Goal: Transaction & Acquisition: Purchase product/service

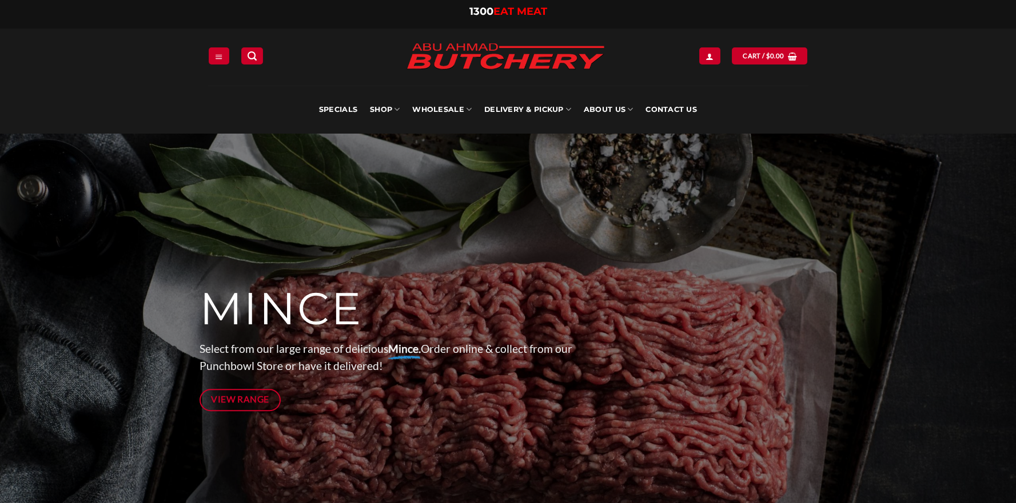
click at [368, 105] on ul "Specials SHOP Meats All Meat Selection Mince / Kafta Beef Burgers Gourmet Items…" at bounding box center [508, 110] width 378 height 48
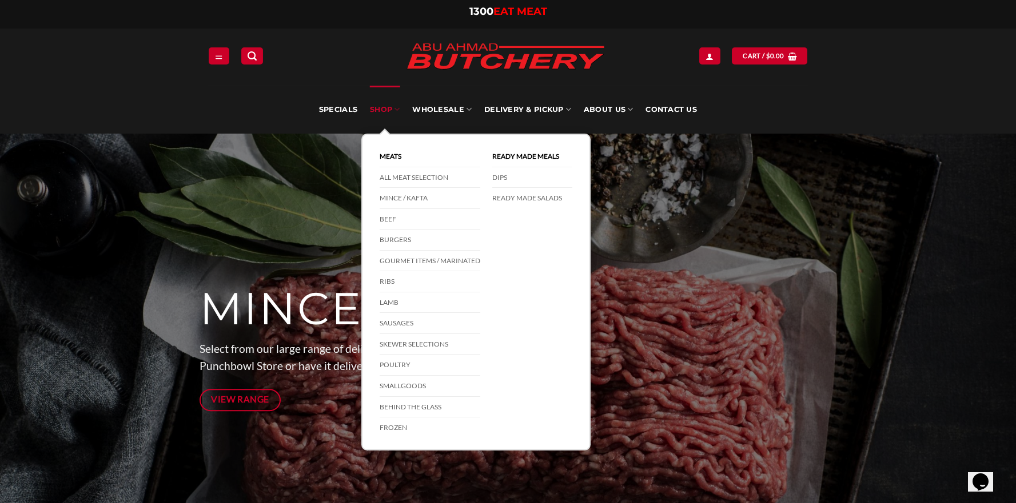
click at [373, 107] on link "SHOP" at bounding box center [385, 110] width 30 height 48
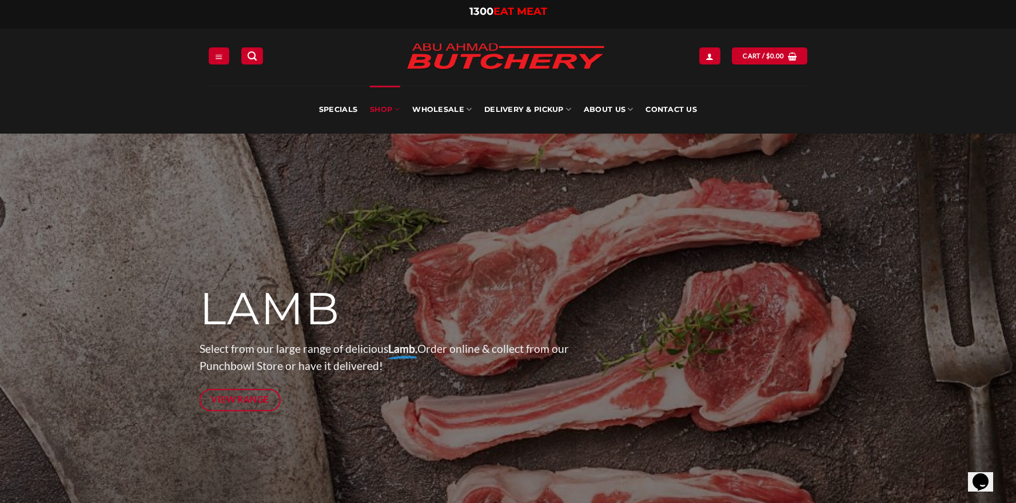
click at [397, 118] on link "SHOP" at bounding box center [385, 110] width 30 height 48
click at [392, 108] on link "SHOP" at bounding box center [385, 110] width 30 height 48
click at [397, 106] on icon at bounding box center [397, 109] width 6 height 11
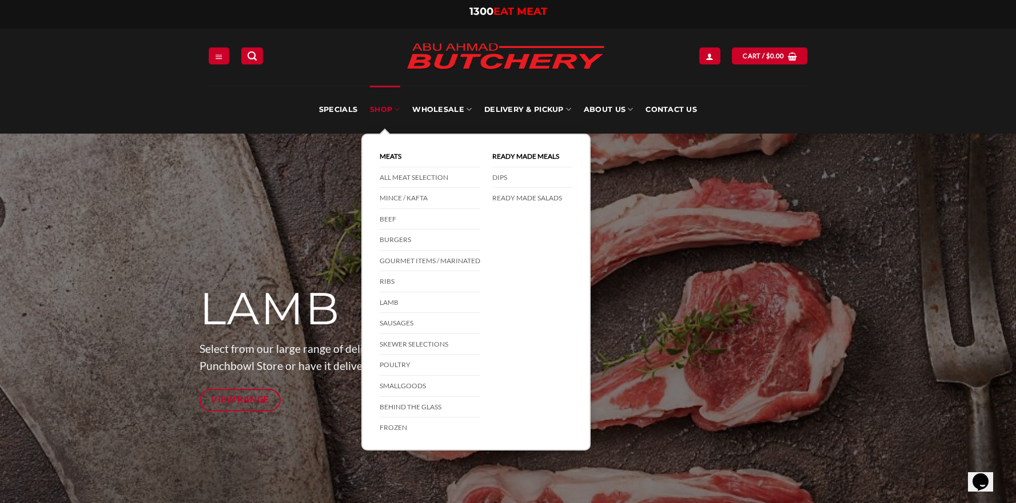
click at [387, 98] on link "SHOP" at bounding box center [385, 110] width 30 height 48
click at [418, 367] on link "Poultry" at bounding box center [429, 365] width 101 height 21
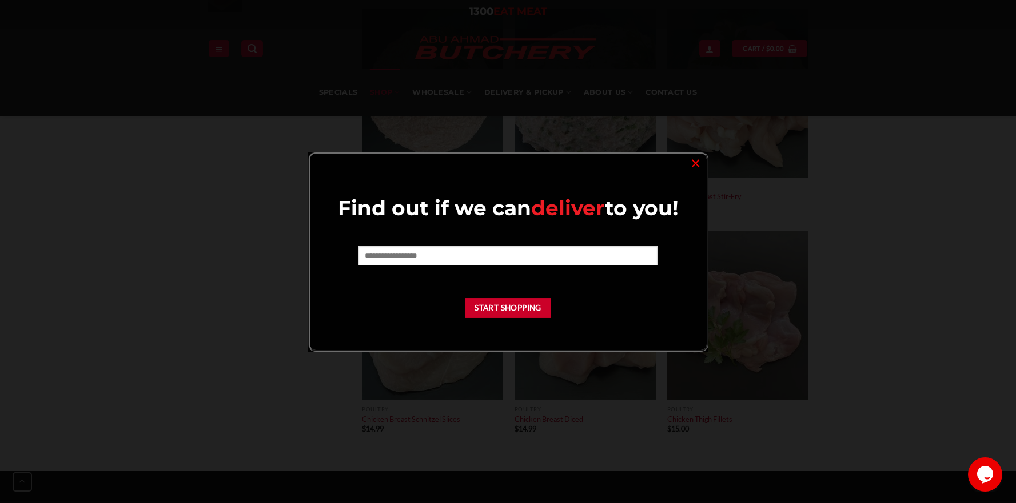
scroll to position [626, 0]
click at [485, 385] on div at bounding box center [508, 251] width 1016 height 503
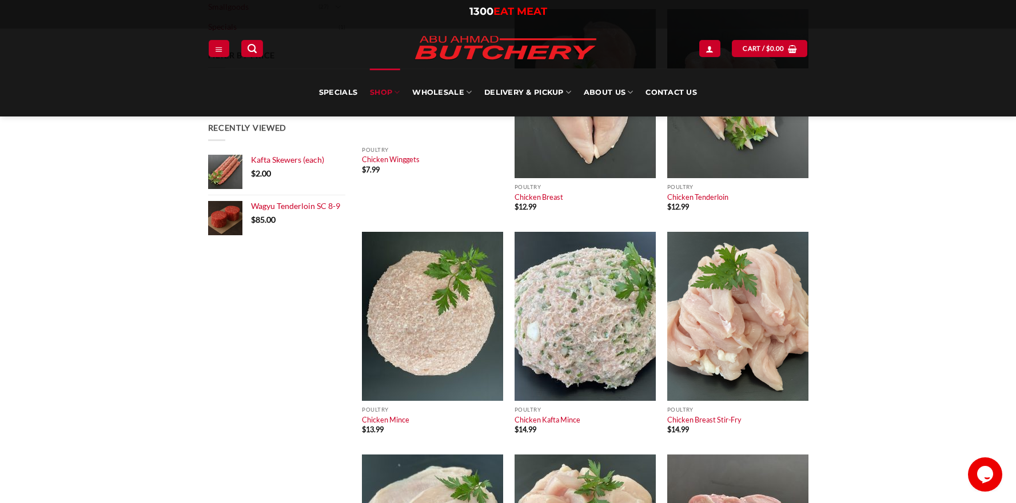
scroll to position [370, 0]
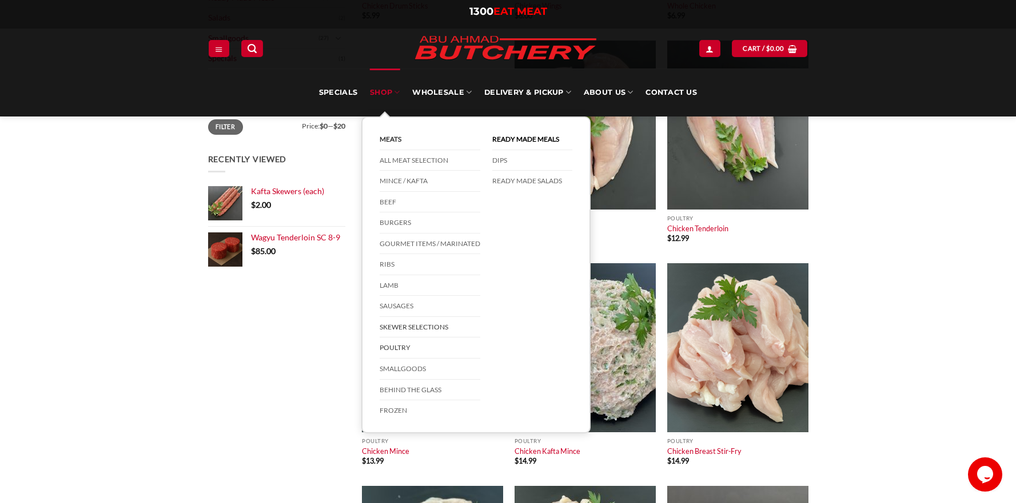
click at [418, 325] on link "Skewer Selections" at bounding box center [429, 327] width 101 height 21
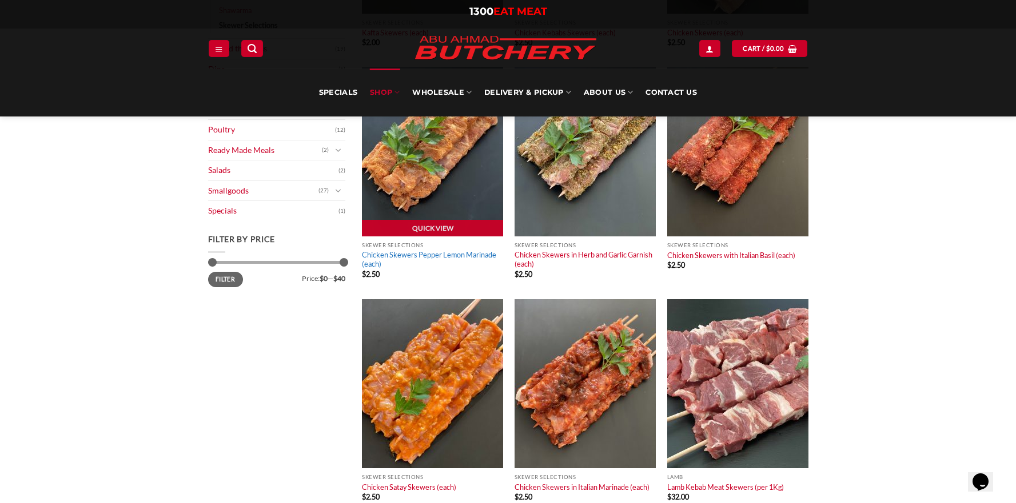
scroll to position [294, 0]
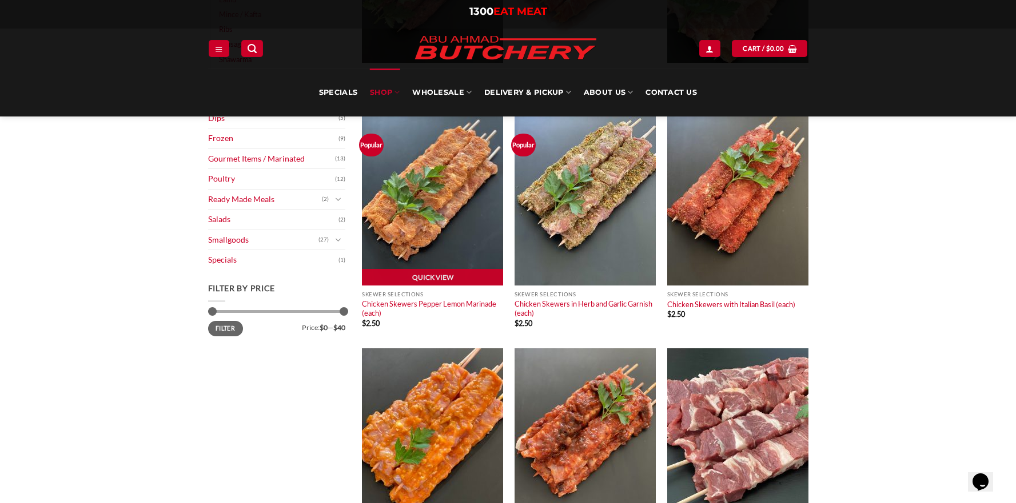
click at [415, 233] on img at bounding box center [432, 201] width 141 height 169
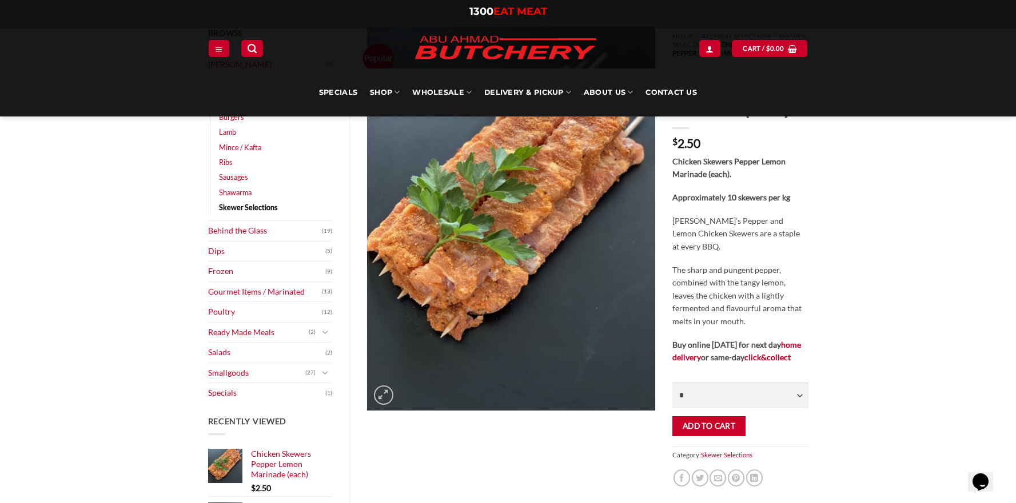
scroll to position [130, 0]
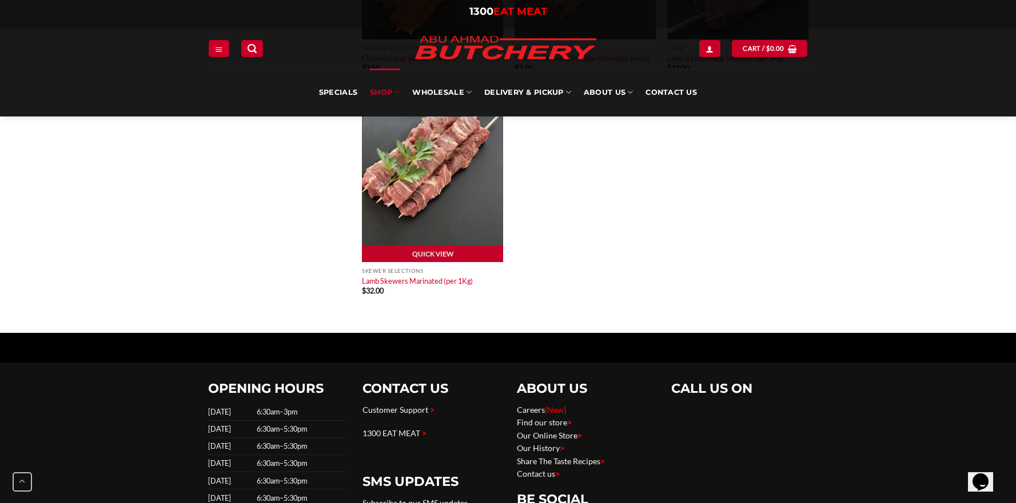
scroll to position [770, 0]
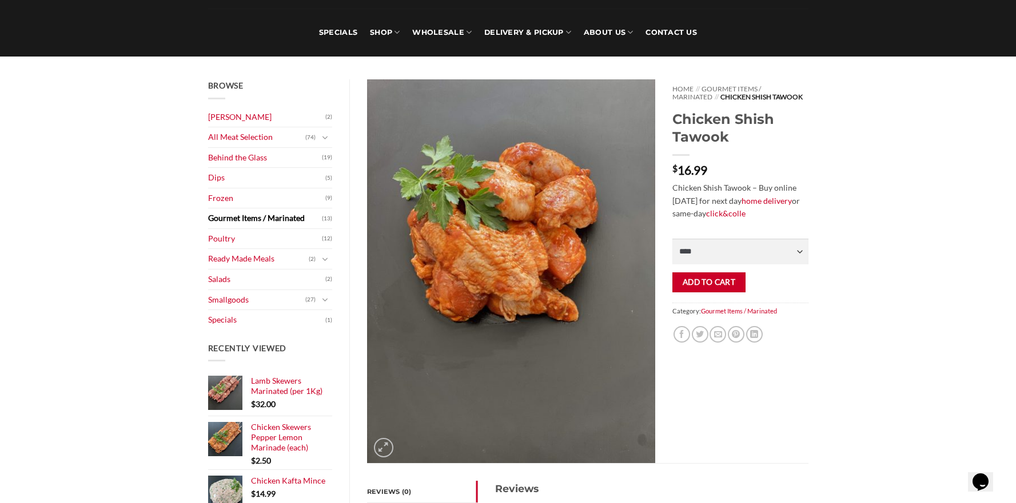
scroll to position [80, 0]
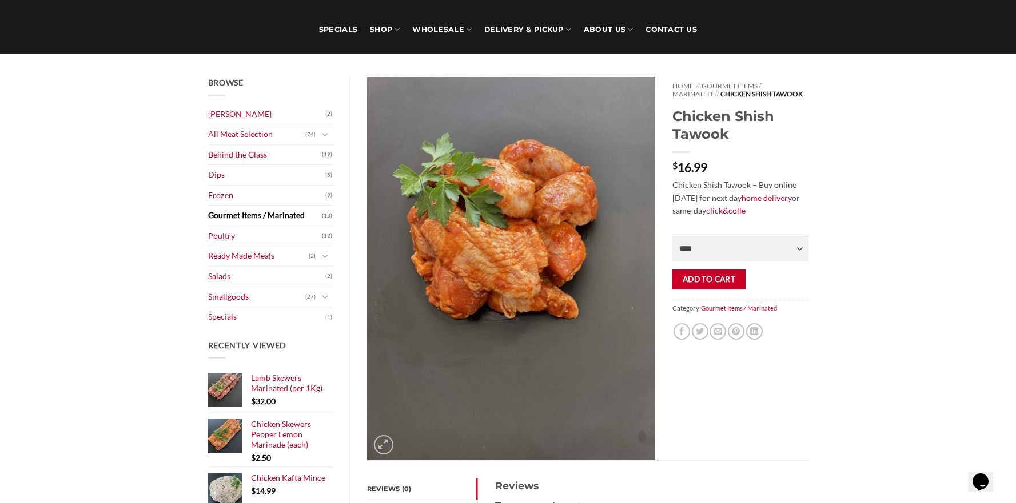
click at [272, 212] on link "Gourmet Items / Marinated" at bounding box center [265, 216] width 114 height 20
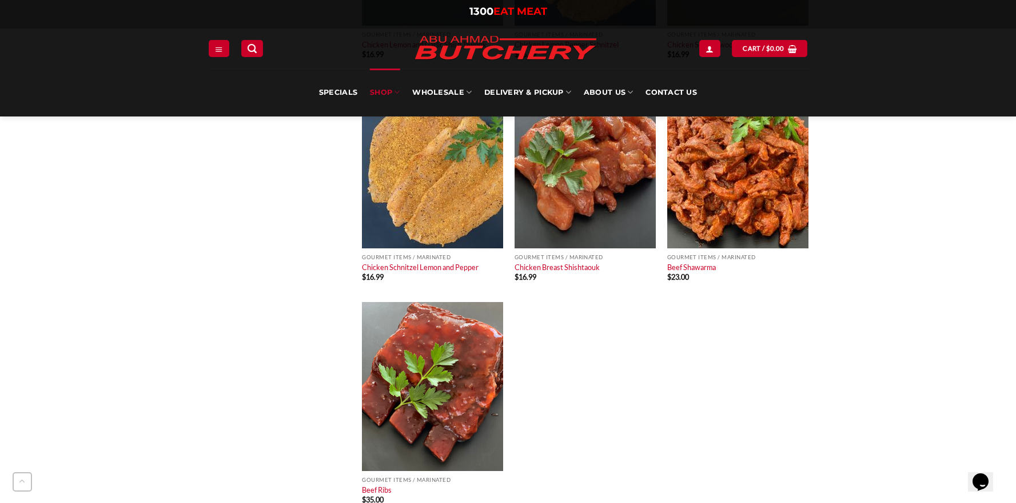
scroll to position [777, 0]
click at [575, 193] on img at bounding box center [584, 163] width 141 height 169
